Goal: Task Accomplishment & Management: Use online tool/utility

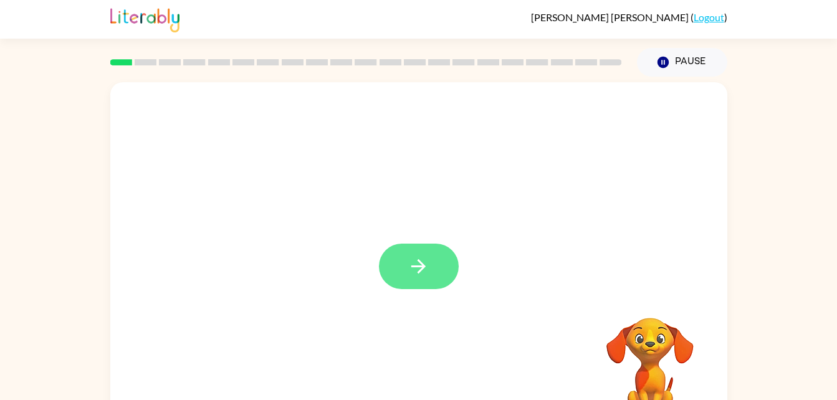
click at [419, 262] on icon "button" at bounding box center [419, 267] width 22 height 22
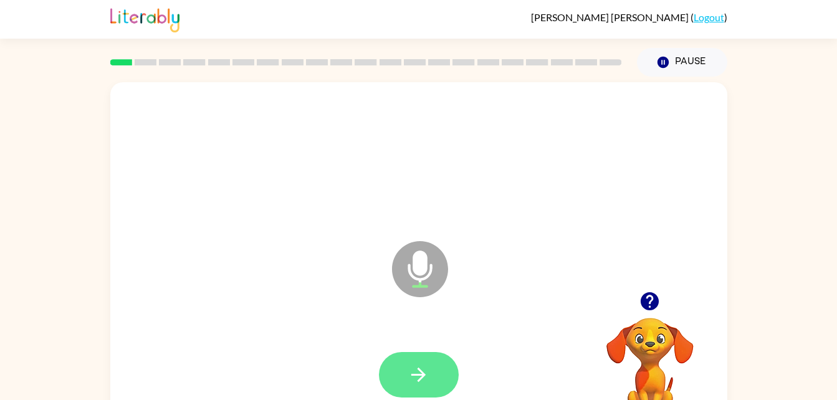
click at [421, 368] on icon "button" at bounding box center [419, 375] width 22 height 22
click at [411, 370] on icon "button" at bounding box center [419, 375] width 22 height 22
click at [396, 356] on button "button" at bounding box center [419, 374] width 80 height 45
click at [426, 363] on button "button" at bounding box center [419, 374] width 80 height 45
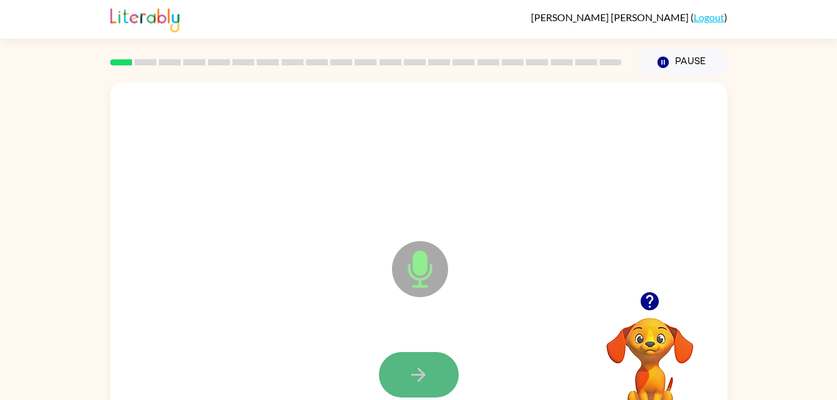
click at [413, 375] on icon "button" at bounding box center [418, 375] width 14 height 14
click at [411, 368] on icon "button" at bounding box center [419, 375] width 22 height 22
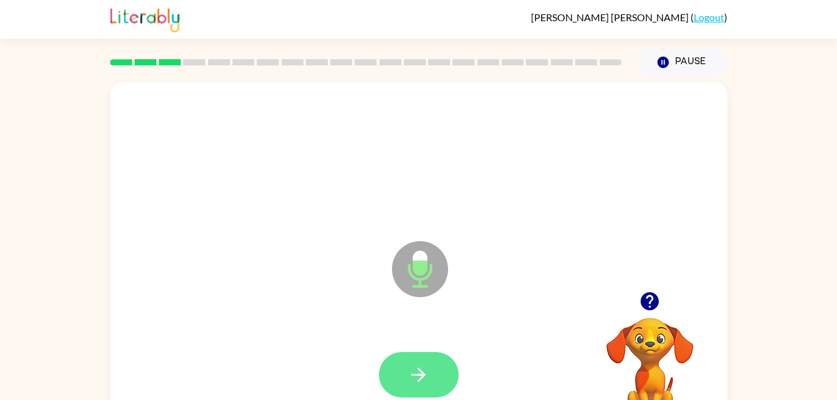
click at [434, 364] on button "button" at bounding box center [419, 374] width 80 height 45
click at [424, 370] on icon "button" at bounding box center [419, 375] width 22 height 22
click at [421, 376] on icon "button" at bounding box center [419, 375] width 22 height 22
click at [420, 372] on icon "button" at bounding box center [419, 375] width 22 height 22
click at [407, 394] on button "button" at bounding box center [419, 374] width 80 height 45
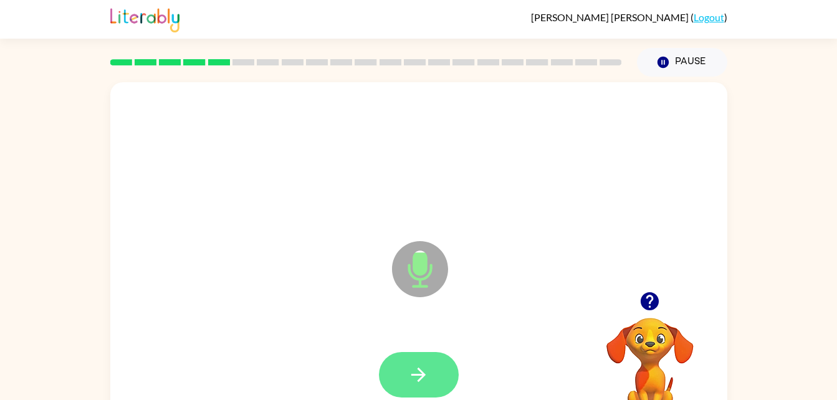
click at [426, 368] on icon "button" at bounding box center [419, 375] width 22 height 22
click at [419, 385] on icon "button" at bounding box center [419, 375] width 22 height 22
click at [411, 383] on icon "button" at bounding box center [419, 375] width 22 height 22
click at [407, 379] on button "button" at bounding box center [419, 374] width 80 height 45
click at [419, 356] on button "button" at bounding box center [419, 374] width 80 height 45
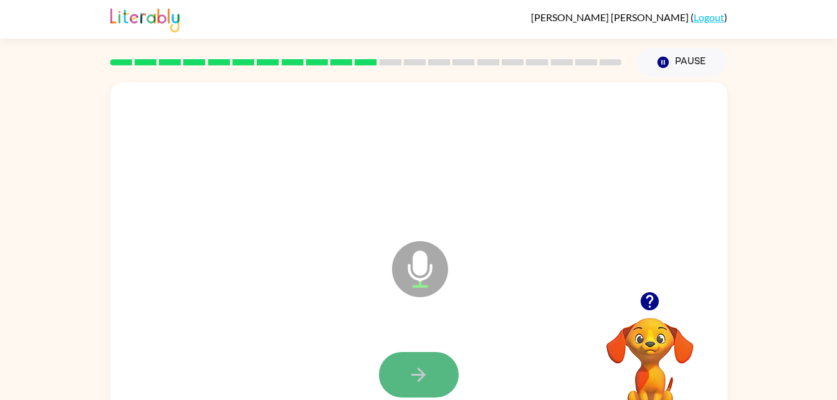
click at [403, 352] on button "button" at bounding box center [419, 374] width 80 height 45
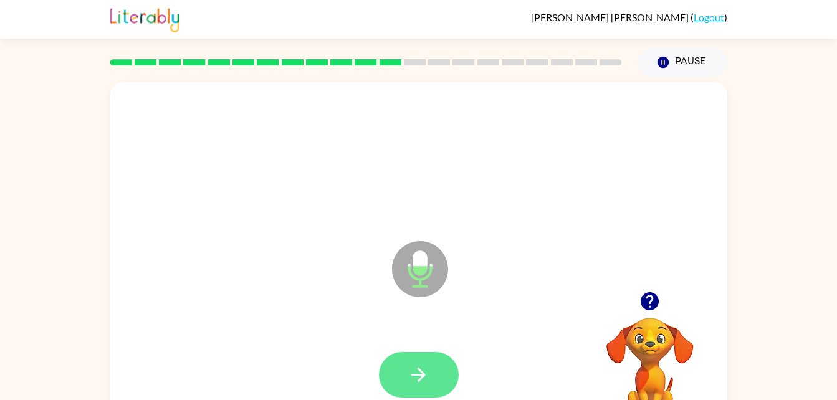
click at [404, 368] on button "button" at bounding box center [419, 374] width 80 height 45
click at [419, 371] on icon "button" at bounding box center [419, 375] width 22 height 22
click at [417, 384] on icon "button" at bounding box center [419, 375] width 22 height 22
click at [420, 361] on button "button" at bounding box center [419, 374] width 80 height 45
click at [413, 364] on icon "button" at bounding box center [419, 375] width 22 height 22
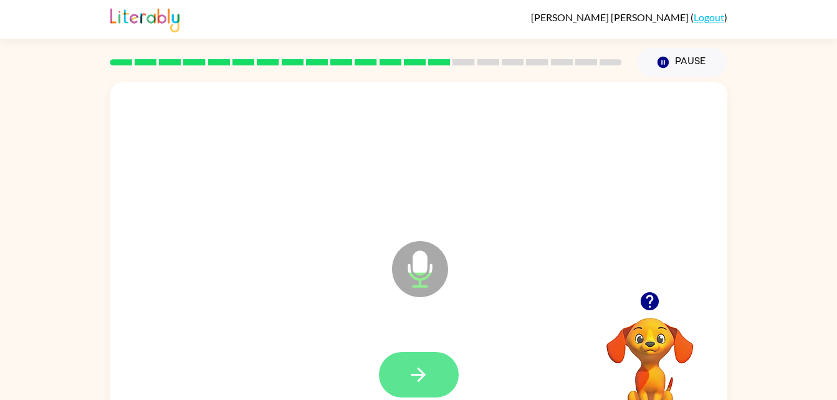
click at [439, 369] on button "button" at bounding box center [419, 374] width 80 height 45
click at [414, 363] on button "button" at bounding box center [419, 374] width 80 height 45
click at [401, 370] on button "button" at bounding box center [419, 374] width 80 height 45
click at [409, 371] on icon "button" at bounding box center [419, 375] width 22 height 22
click at [419, 364] on icon "button" at bounding box center [419, 375] width 22 height 22
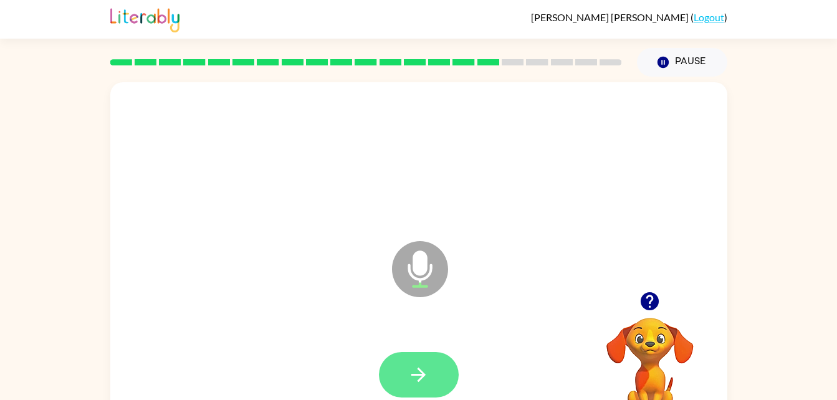
click at [422, 365] on icon "button" at bounding box center [419, 375] width 22 height 22
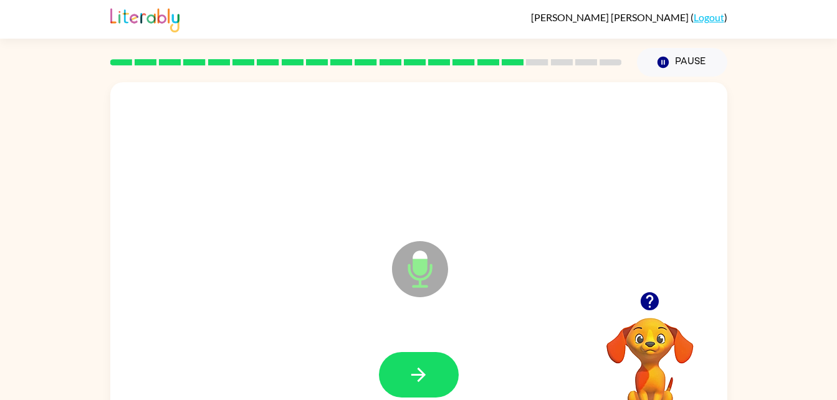
click at [444, 353] on div at bounding box center [419, 374] width 80 height 45
click at [426, 385] on icon "button" at bounding box center [419, 375] width 22 height 22
click at [419, 360] on button "button" at bounding box center [419, 374] width 80 height 45
click at [419, 363] on button "button" at bounding box center [419, 374] width 80 height 45
click at [413, 373] on icon "button" at bounding box center [419, 375] width 22 height 22
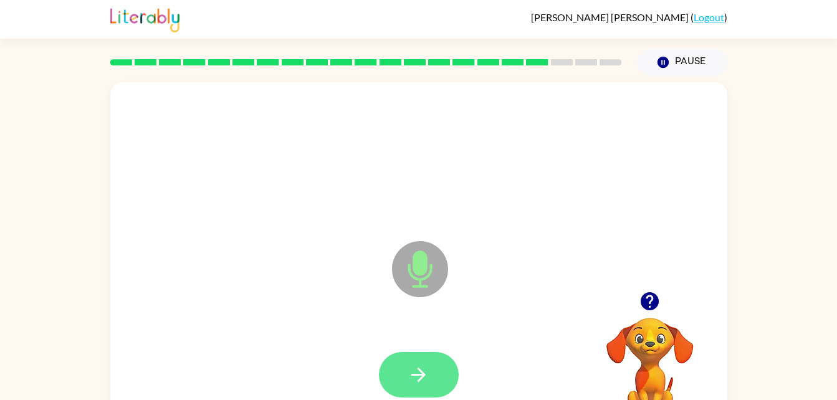
click at [418, 370] on icon "button" at bounding box center [418, 375] width 14 height 14
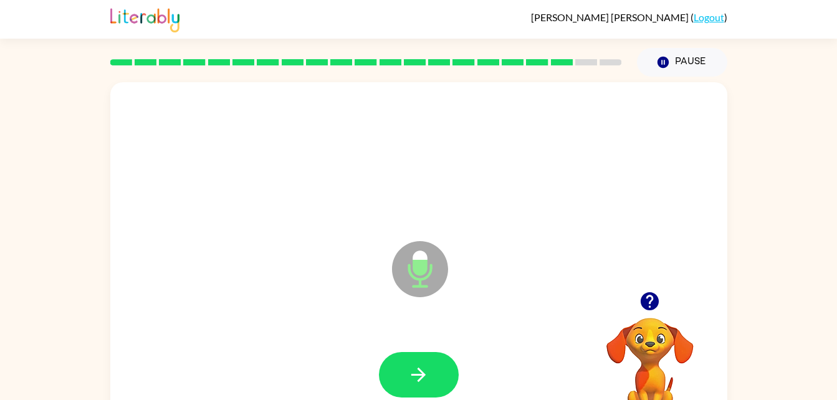
click at [382, 332] on div at bounding box center [419, 375] width 592 height 102
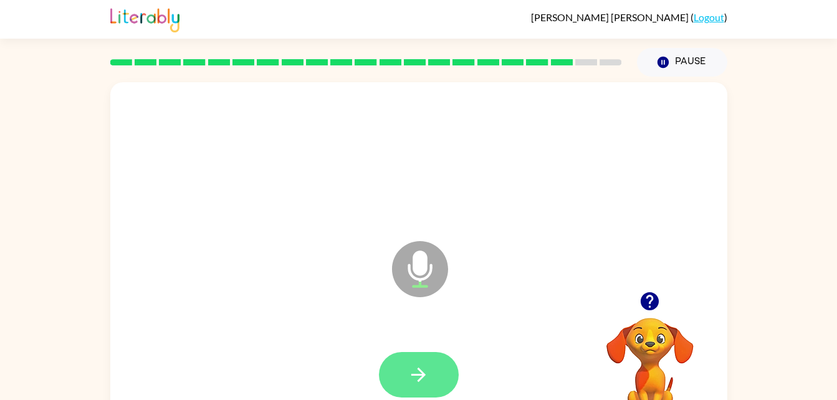
click at [412, 365] on icon "button" at bounding box center [419, 375] width 22 height 22
click at [416, 371] on icon "button" at bounding box center [419, 375] width 22 height 22
click at [427, 373] on icon "button" at bounding box center [419, 375] width 22 height 22
click at [418, 375] on icon "button" at bounding box center [418, 375] width 14 height 14
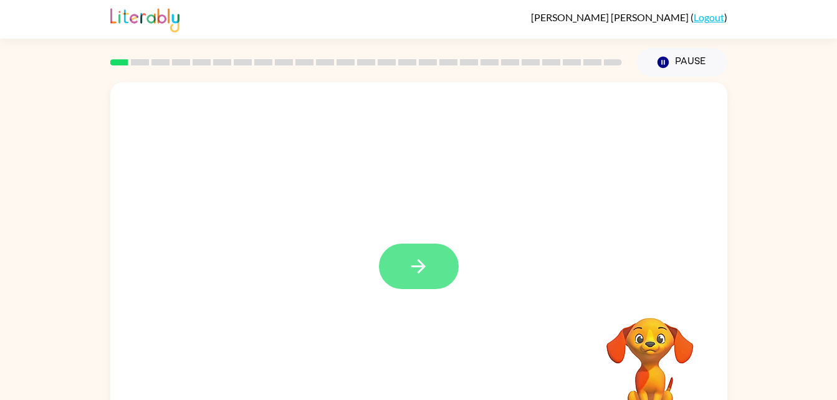
click at [421, 251] on button "button" at bounding box center [419, 266] width 80 height 45
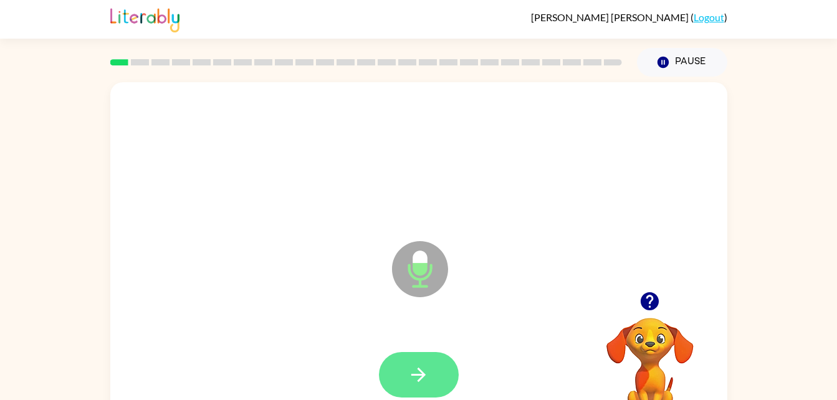
click at [421, 381] on icon "button" at bounding box center [419, 375] width 22 height 22
click at [425, 374] on icon "button" at bounding box center [419, 375] width 22 height 22
click at [416, 366] on icon "button" at bounding box center [419, 375] width 22 height 22
click at [422, 361] on button "button" at bounding box center [419, 374] width 80 height 45
click at [439, 372] on button "button" at bounding box center [419, 374] width 80 height 45
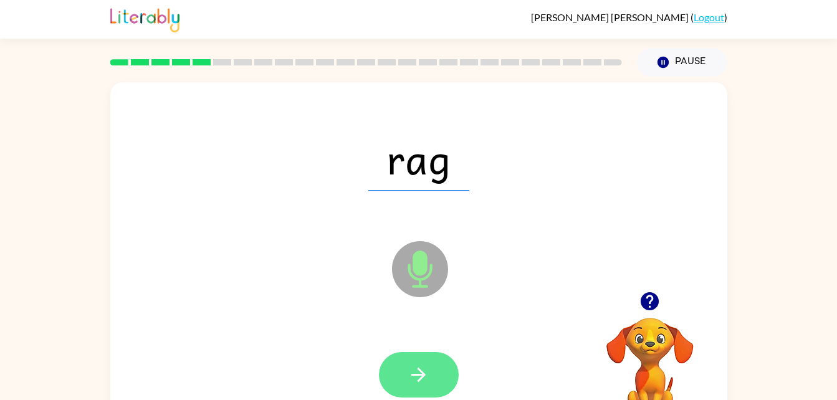
click at [411, 364] on icon "button" at bounding box center [419, 375] width 22 height 22
click at [424, 369] on icon "button" at bounding box center [419, 375] width 22 height 22
click at [429, 374] on icon "button" at bounding box center [419, 375] width 22 height 22
click at [401, 371] on button "button" at bounding box center [419, 374] width 80 height 45
click at [428, 375] on icon "button" at bounding box center [419, 375] width 22 height 22
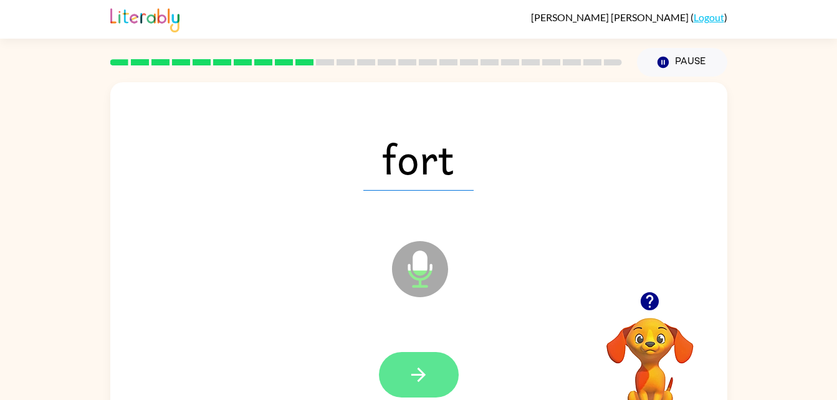
click at [416, 371] on icon "button" at bounding box center [419, 375] width 22 height 22
click at [419, 365] on icon "button" at bounding box center [419, 375] width 22 height 22
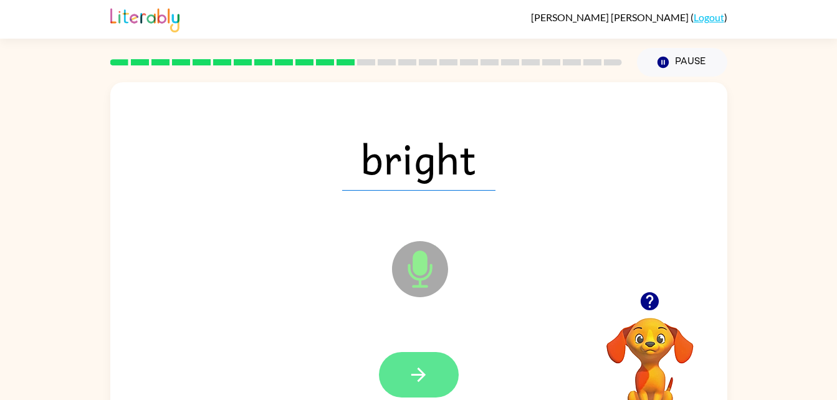
click at [419, 356] on button "button" at bounding box center [419, 374] width 80 height 45
